Goal: Task Accomplishment & Management: Manage account settings

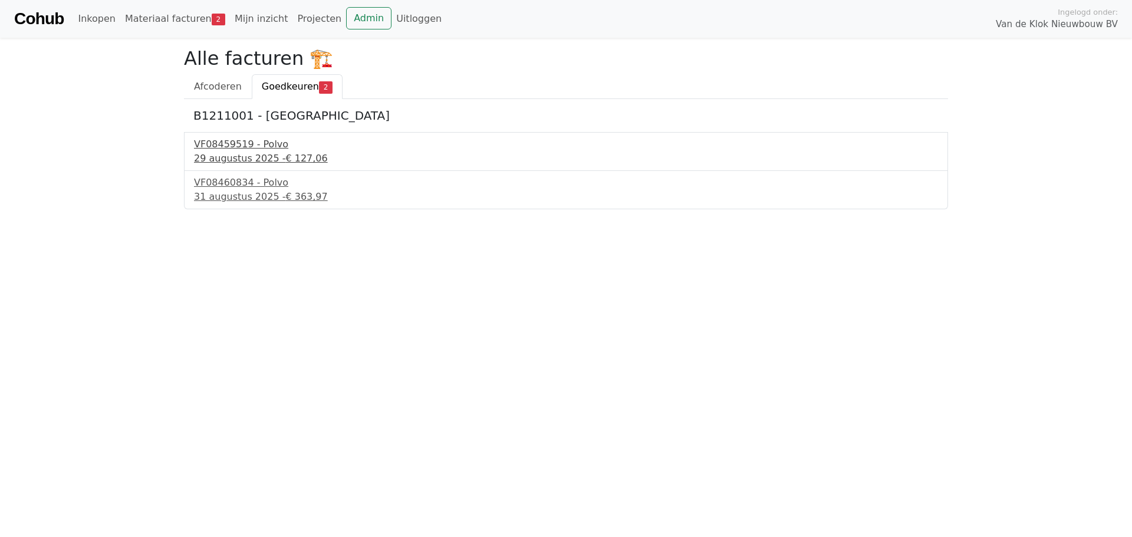
click at [251, 145] on div "VF08459519 - Polvo" at bounding box center [566, 144] width 744 height 14
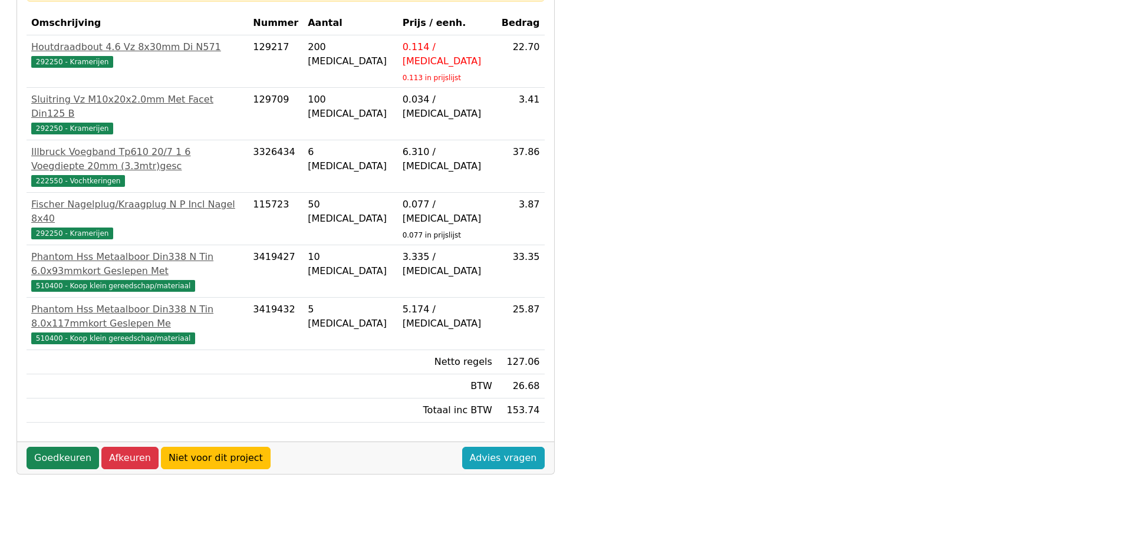
scroll to position [295, 0]
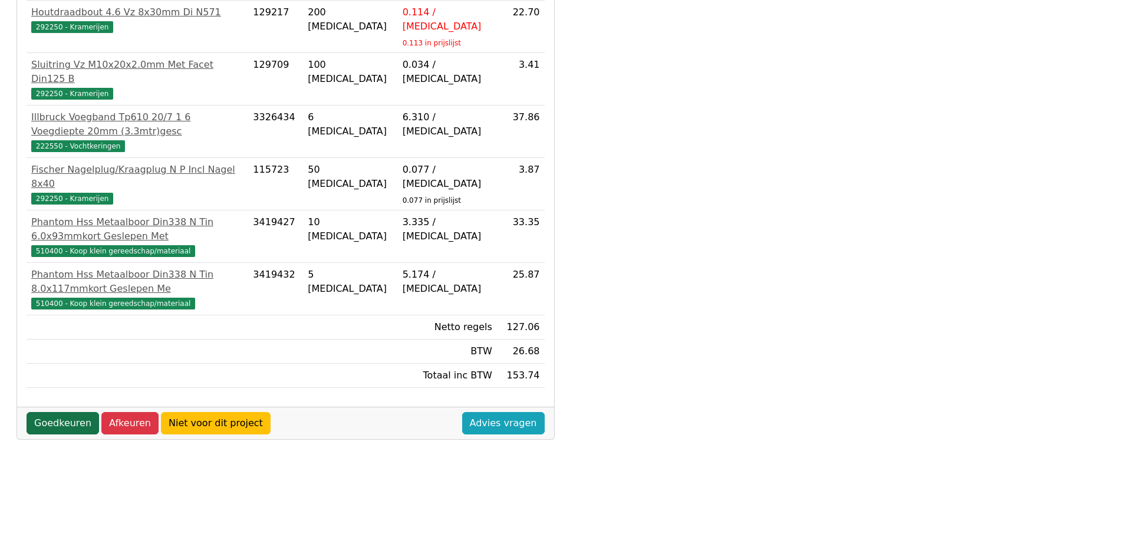
click at [59, 412] on link "Goedkeuren" at bounding box center [63, 423] width 73 height 22
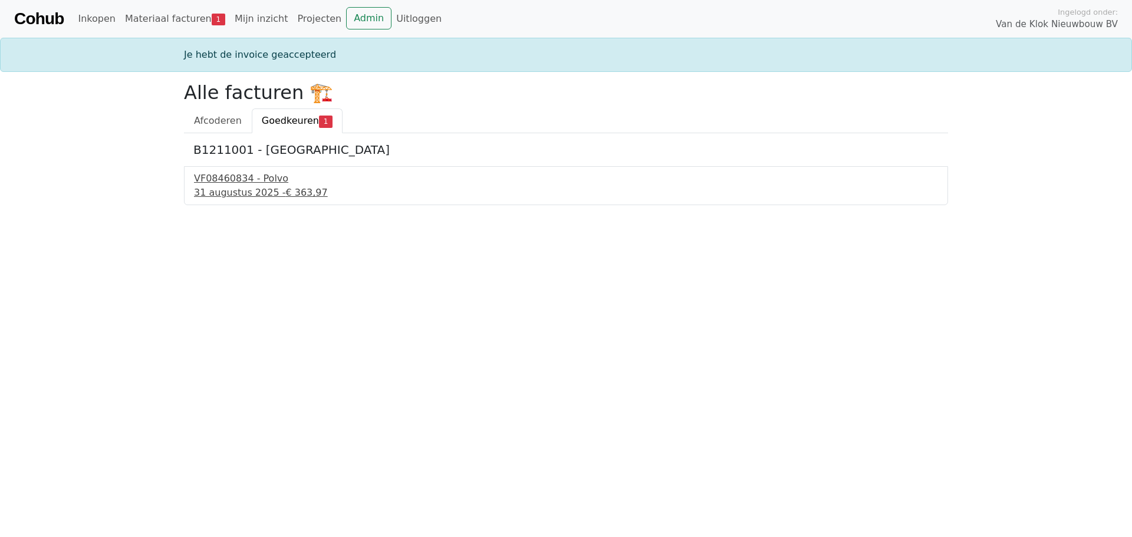
click at [232, 188] on div "31 augustus 2025 - € 363,97" at bounding box center [566, 193] width 744 height 14
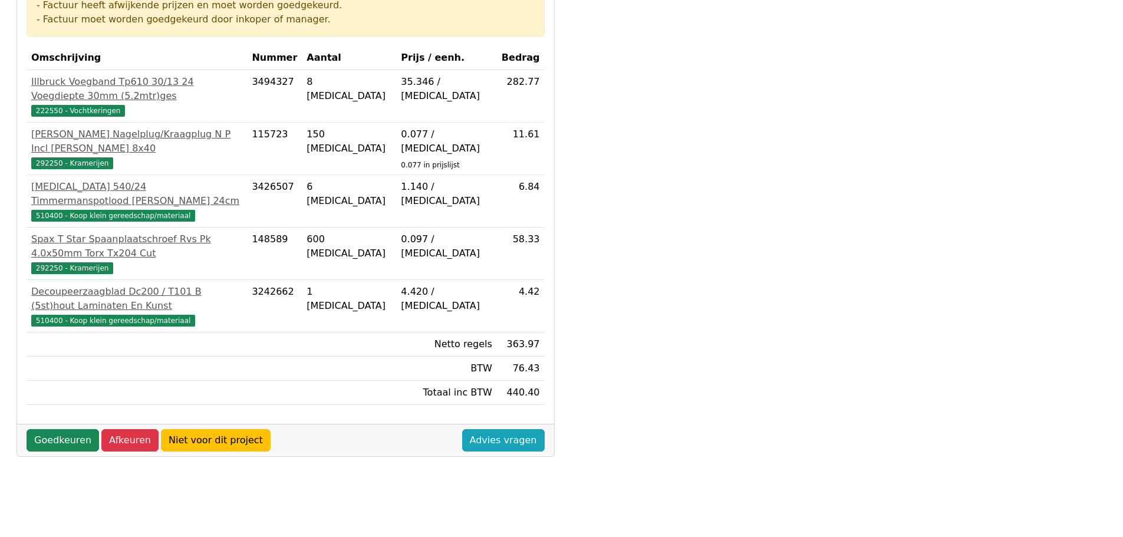
scroll to position [236, 0]
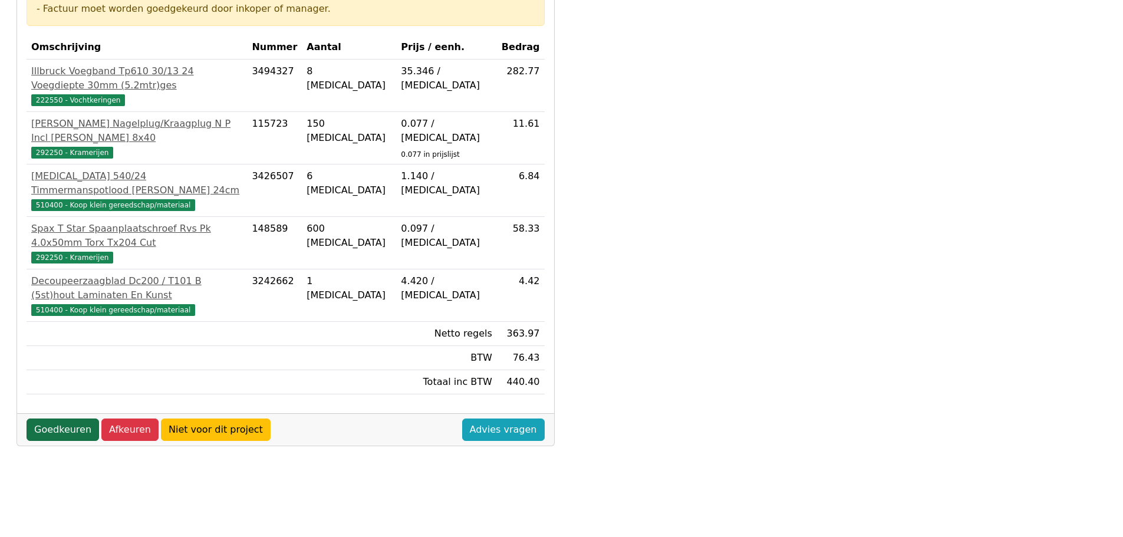
click at [61, 419] on link "Goedkeuren" at bounding box center [63, 430] width 73 height 22
